Goal: Task Accomplishment & Management: Manage account settings

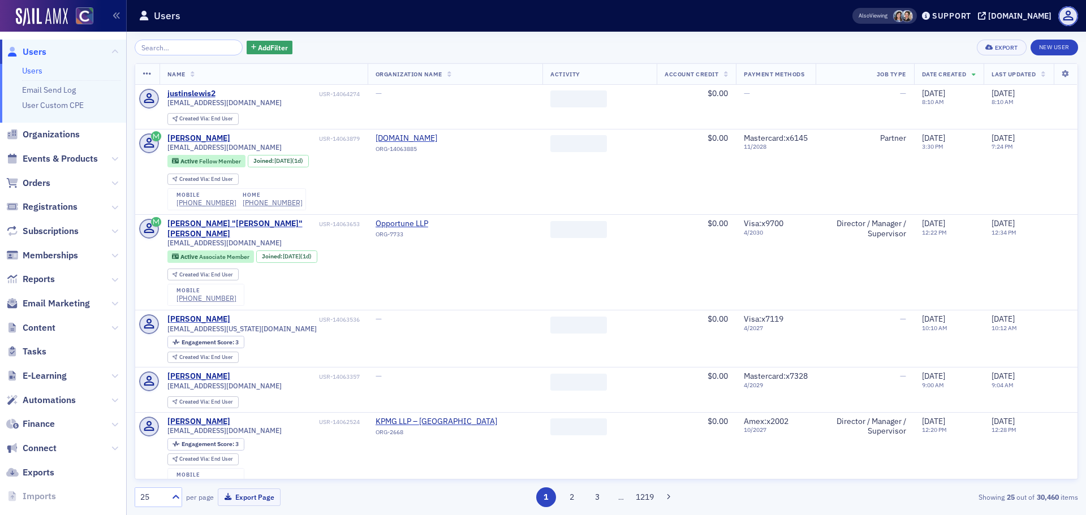
click at [58, 181] on span "Orders" at bounding box center [63, 183] width 126 height 24
click at [51, 180] on span "Orders" at bounding box center [63, 183] width 126 height 24
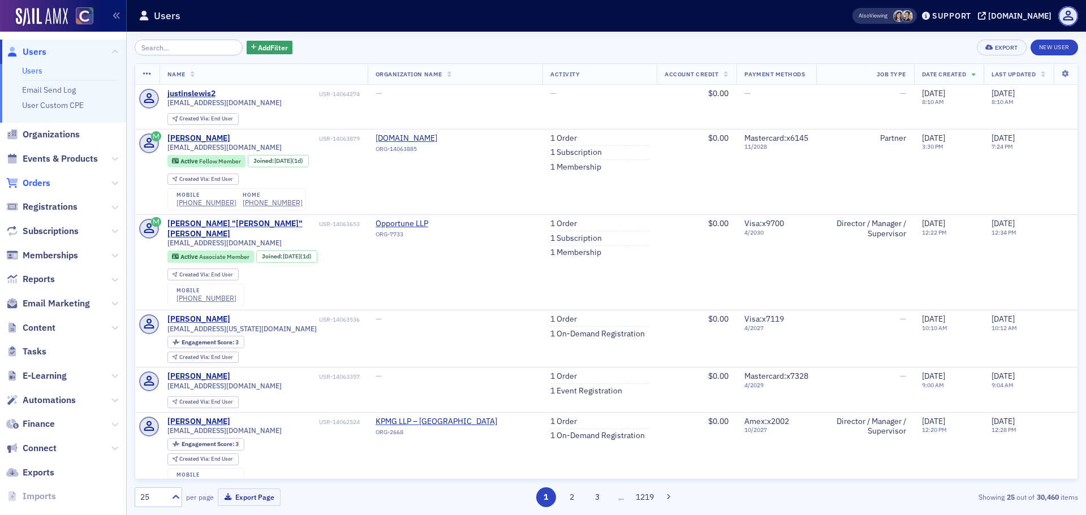
click at [40, 186] on span "Orders" at bounding box center [37, 183] width 28 height 12
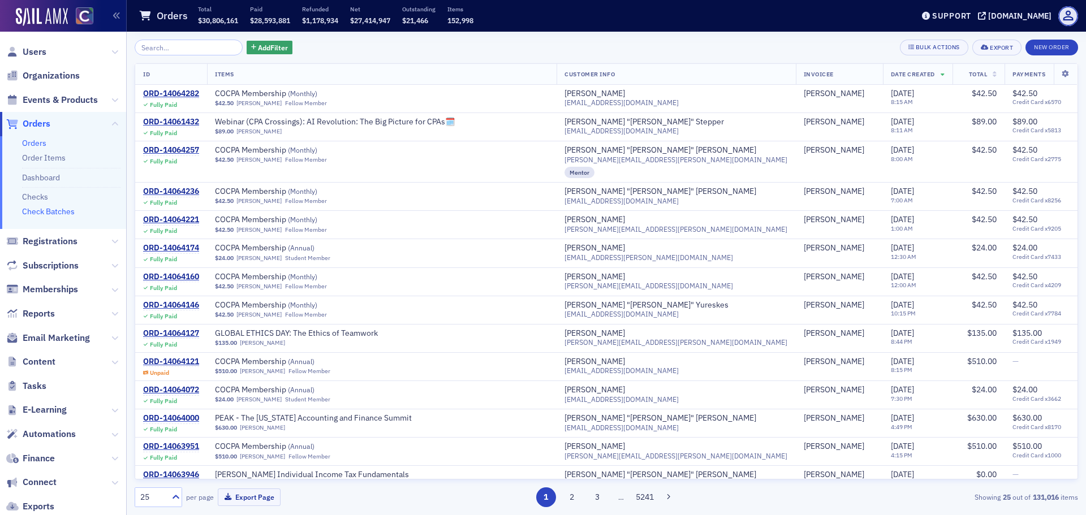
click at [49, 210] on link "Check Batches" at bounding box center [48, 211] width 53 height 10
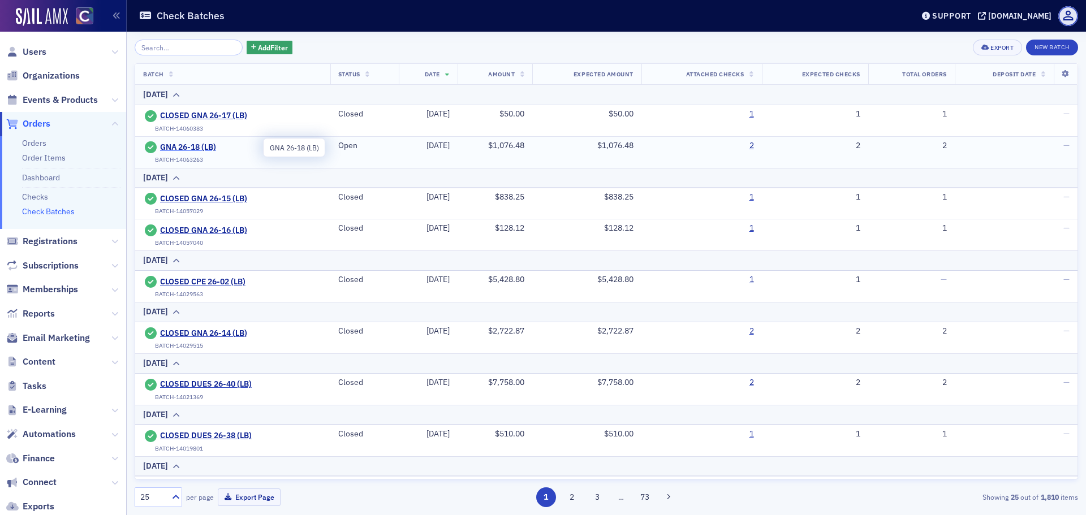
click at [178, 150] on span "GNA 26-18 (LB)" at bounding box center [211, 147] width 103 height 10
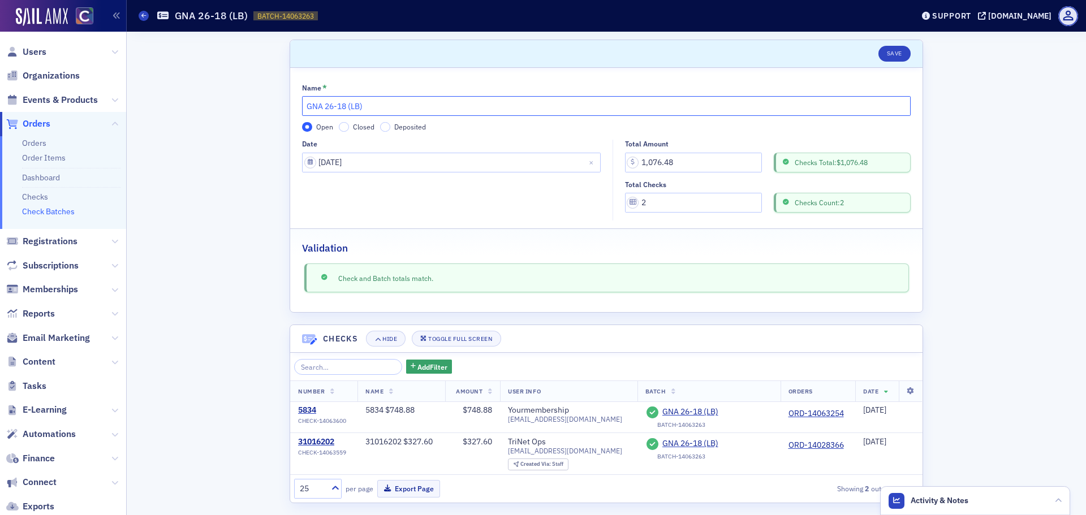
click at [308, 109] on input "GNA 26-18 (LB)" at bounding box center [606, 106] width 608 height 20
type input "CLOSED GNA 26-18 (LB)"
click at [339, 125] on input "Closed" at bounding box center [344, 127] width 10 height 10
click at [898, 58] on button "Save" at bounding box center [894, 54] width 32 height 16
click at [881, 50] on button "Save" at bounding box center [894, 54] width 32 height 16
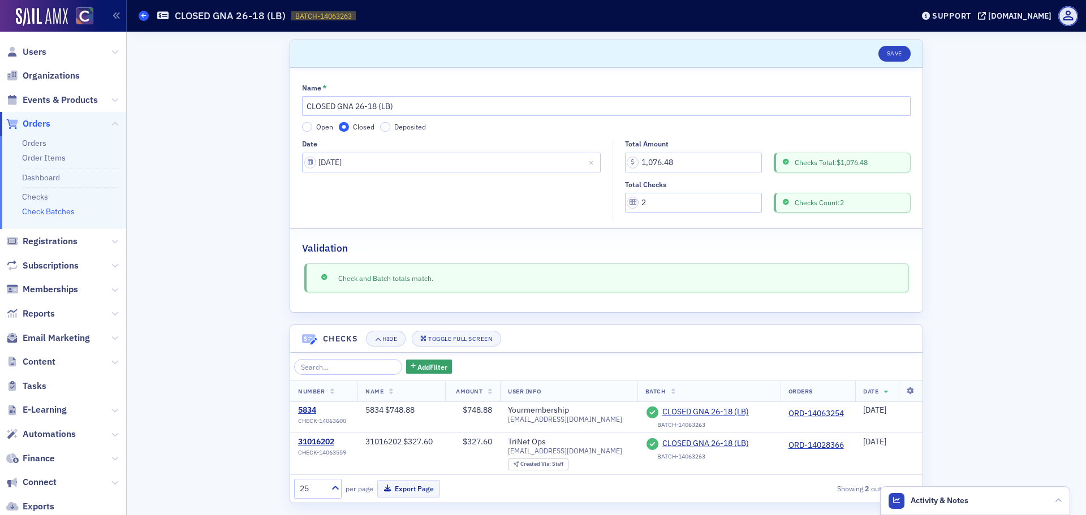
click at [140, 20] on link "Check Batches" at bounding box center [144, 16] width 10 height 10
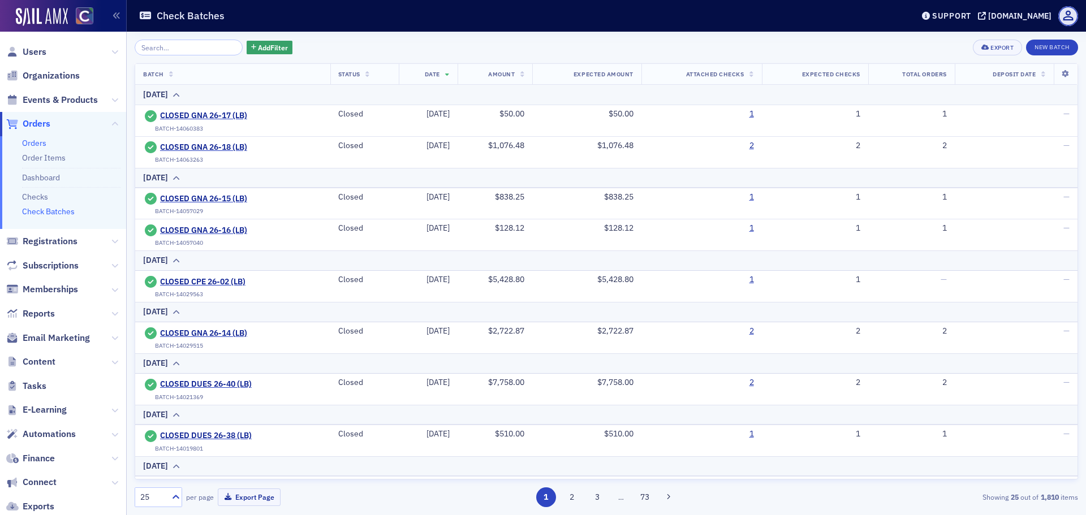
click at [33, 145] on link "Orders" at bounding box center [34, 143] width 24 height 10
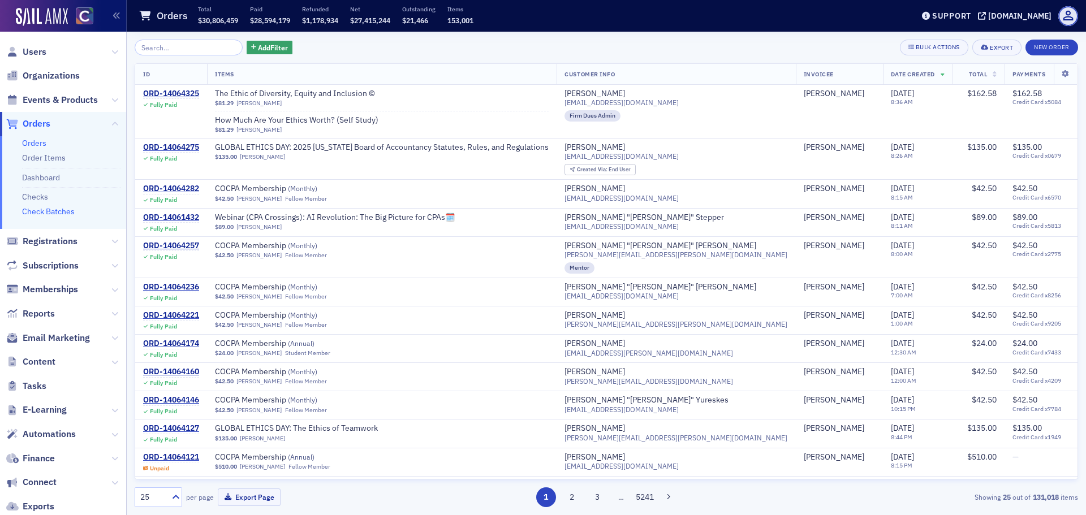
click at [66, 209] on link "Check Batches" at bounding box center [48, 211] width 53 height 10
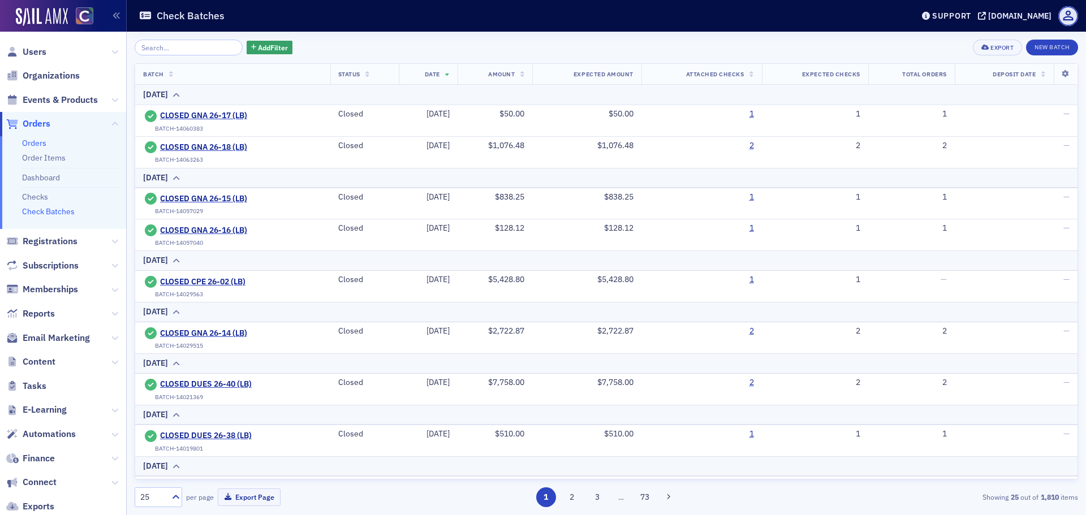
click at [40, 143] on link "Orders" at bounding box center [34, 143] width 24 height 10
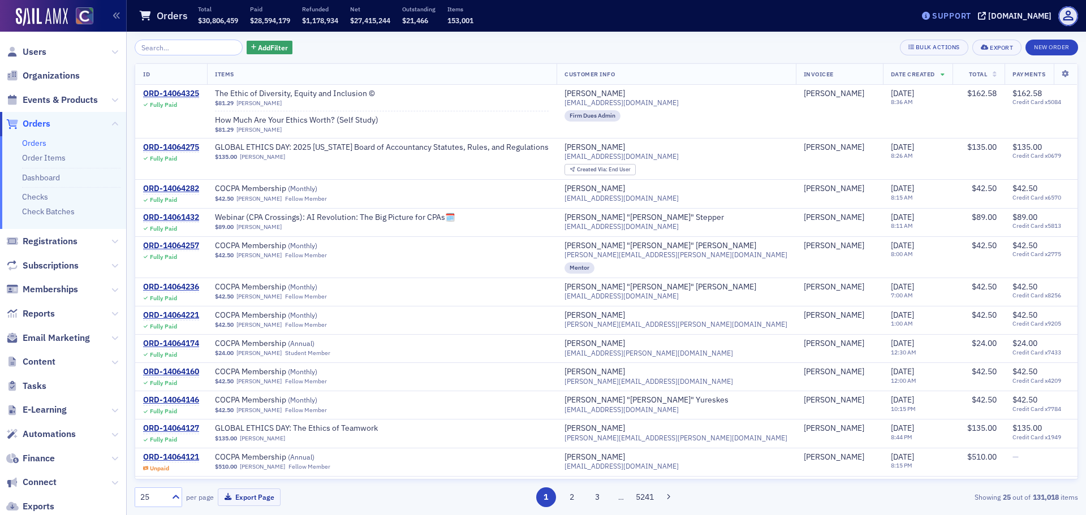
click at [971, 16] on div "Support" at bounding box center [951, 16] width 39 height 10
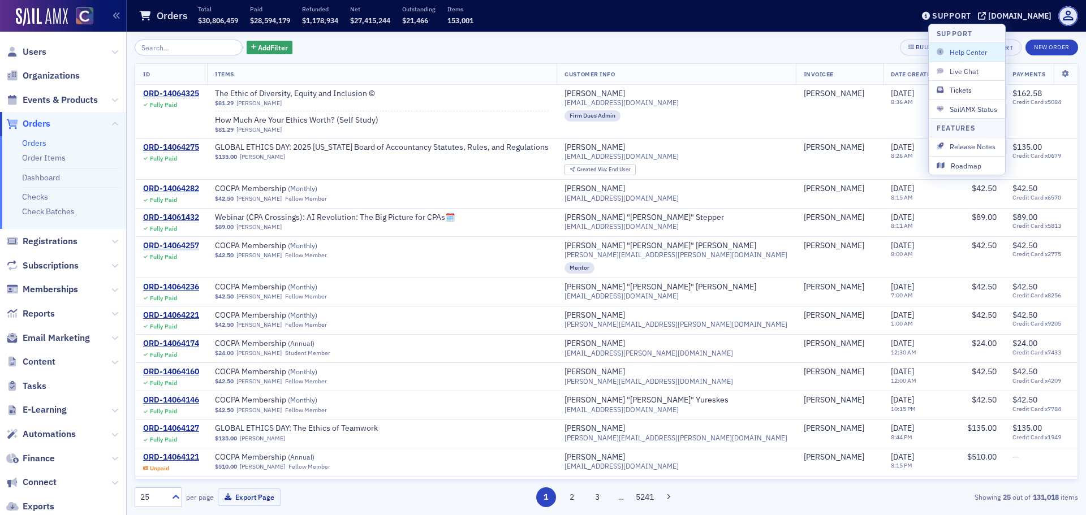
click at [32, 127] on span "Orders" at bounding box center [37, 124] width 28 height 12
click at [956, 15] on div "Support" at bounding box center [951, 16] width 39 height 10
